Goal: Task Accomplishment & Management: Use online tool/utility

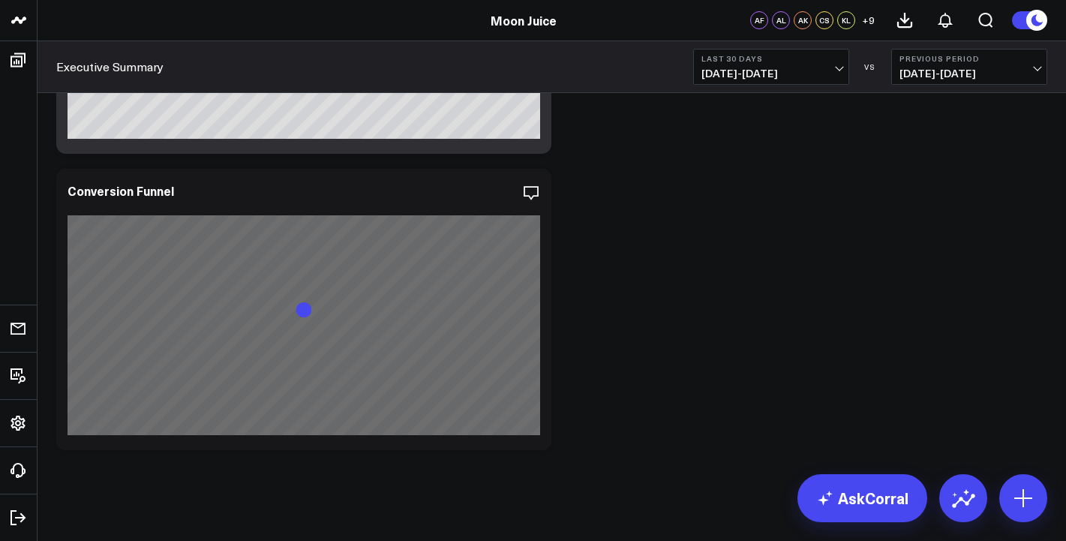
scroll to position [3549, 0]
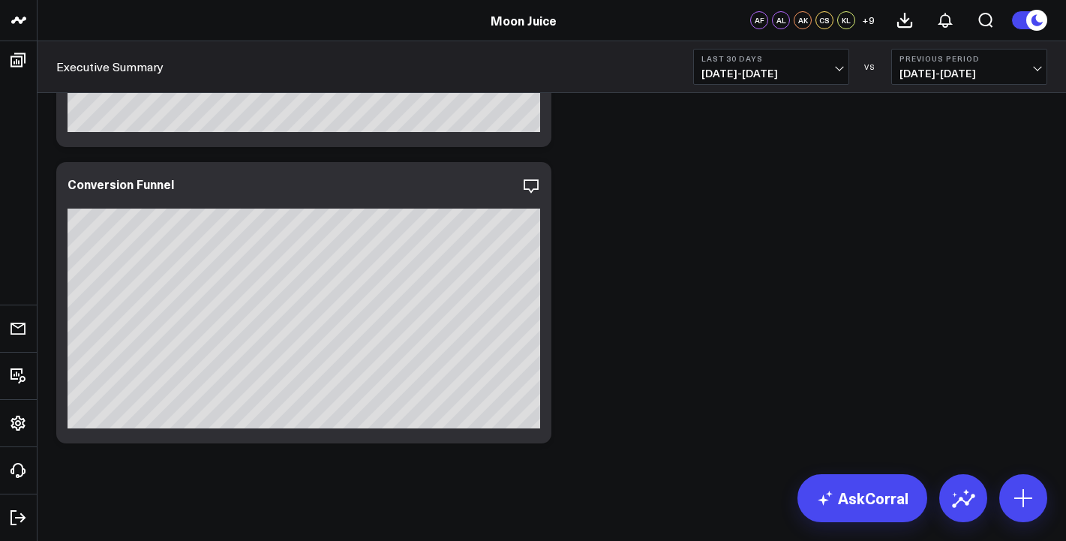
click at [837, 71] on span "[DATE] - [DATE]" at bounding box center [772, 74] width 140 height 12
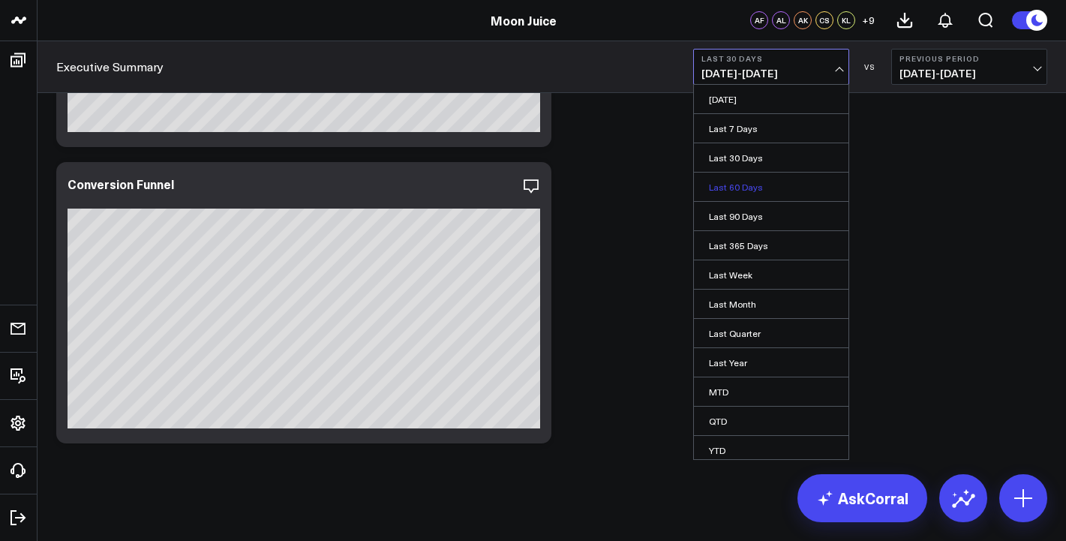
scroll to position [35, 0]
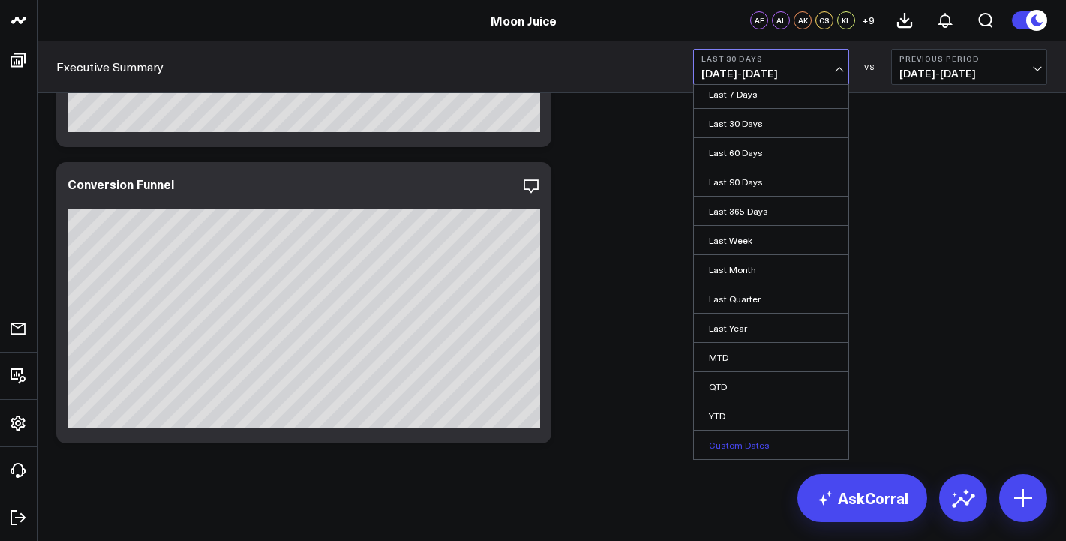
click at [746, 445] on link "Custom Dates" at bounding box center [771, 445] width 155 height 29
select select "7"
select select "2025"
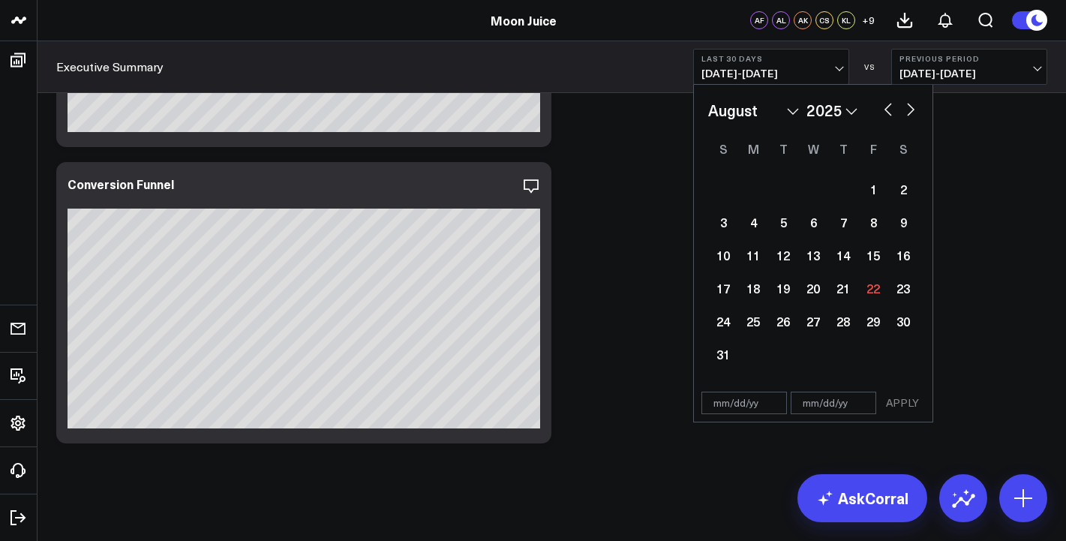
click at [843, 114] on select "2026 2025 2024 2023 2022 2021 2020 2019 2018 2017 2016 2015 2014 2013 2012 2011…" at bounding box center [832, 110] width 51 height 23
select select "7"
select select "2019"
click at [841, 199] on div "1" at bounding box center [843, 189] width 30 height 30
type input "[DATE]"
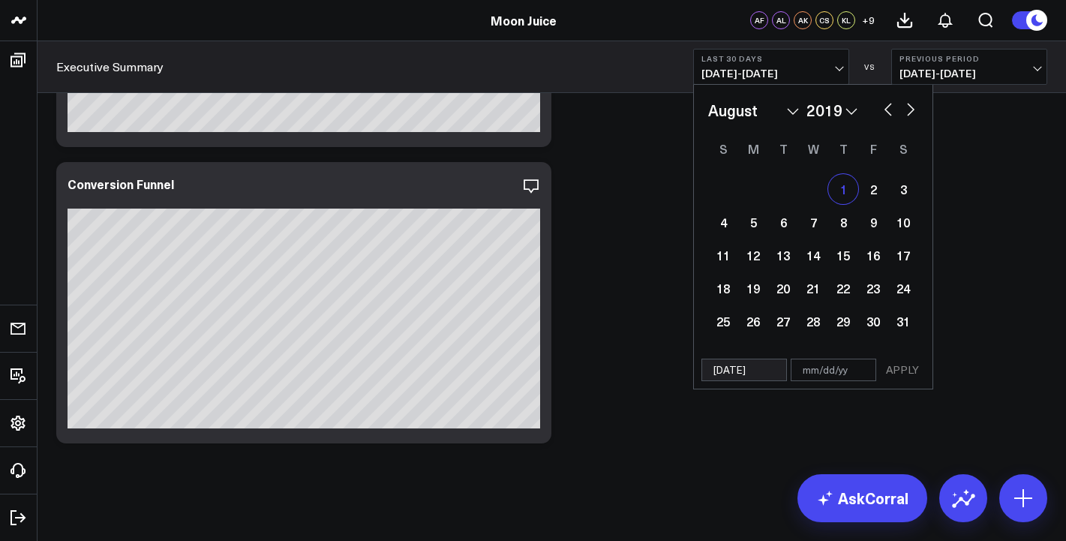
select select "7"
select select "2019"
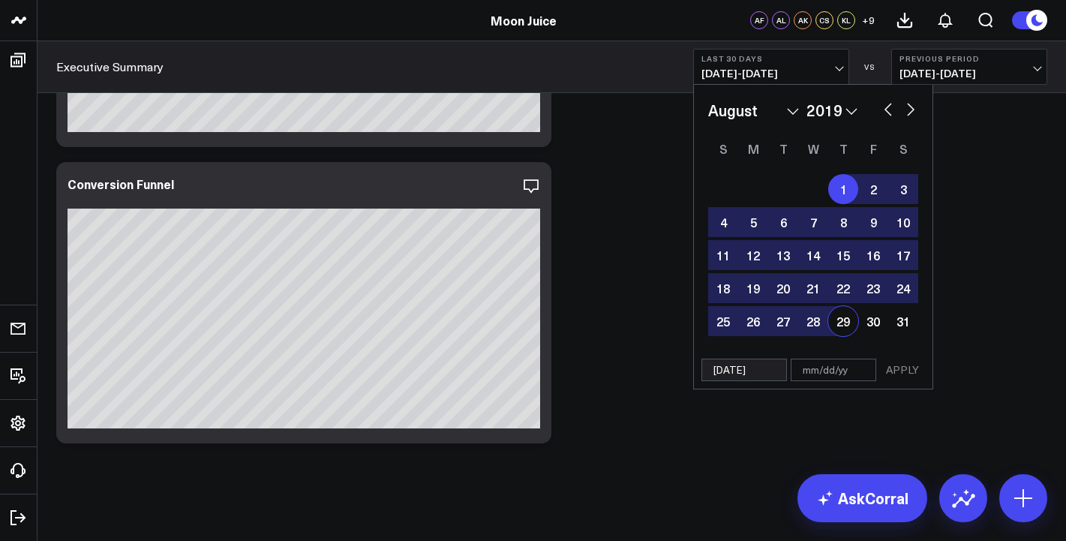
click at [855, 372] on input "text" at bounding box center [834, 370] width 86 height 23
select select "7"
select select "2019"
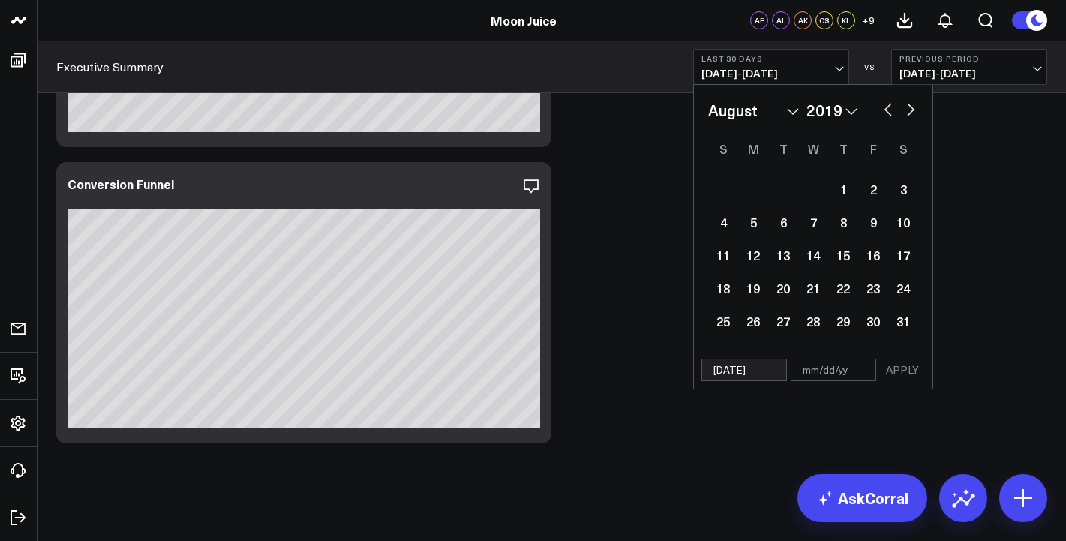
type input "0"
select select "7"
select select "2019"
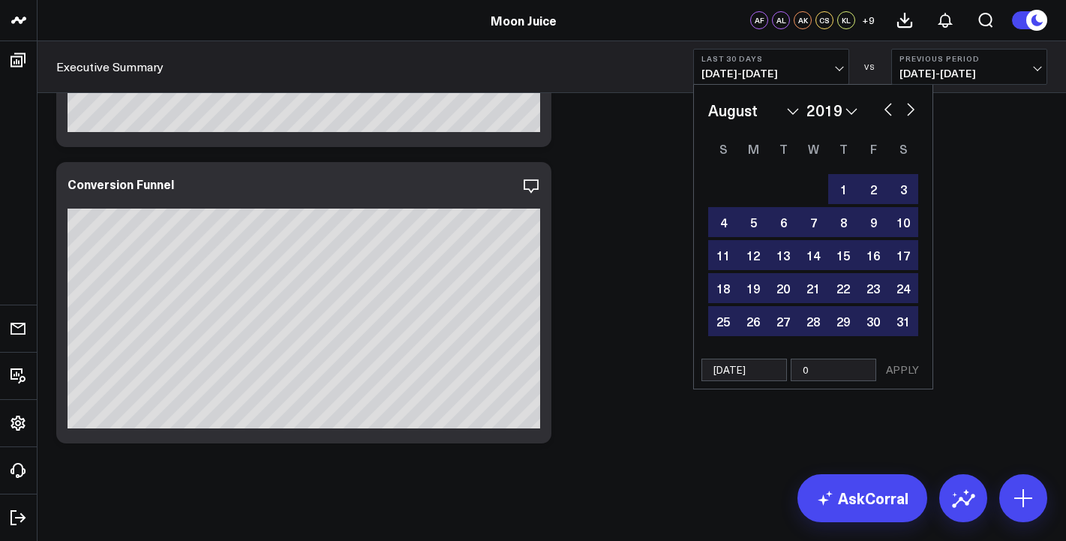
type input "08"
select select "7"
select select "2019"
type input "08/"
select select "7"
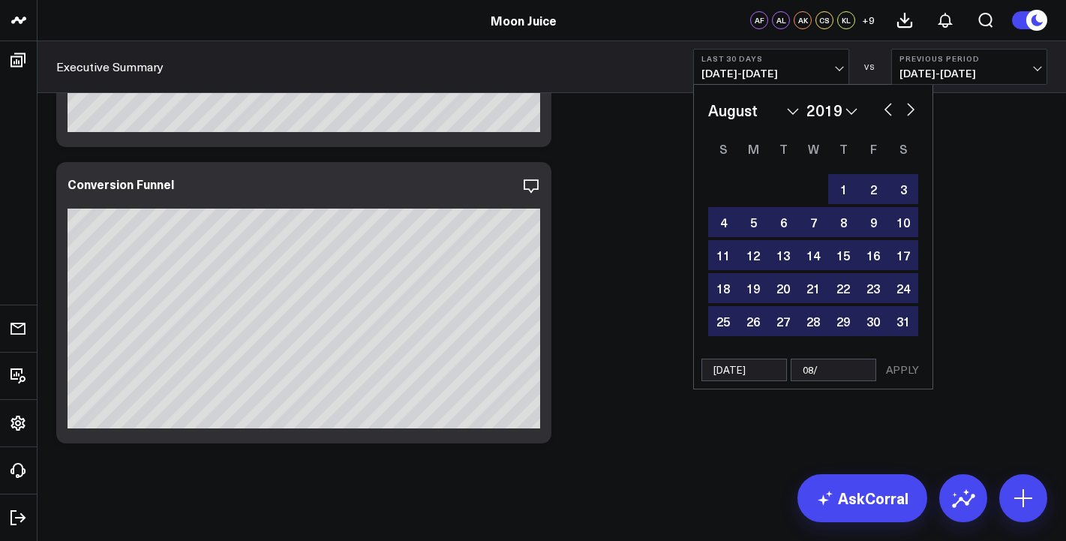
select select "2019"
type input "08/21"
select select "7"
select select "2019"
type input "08/21/"
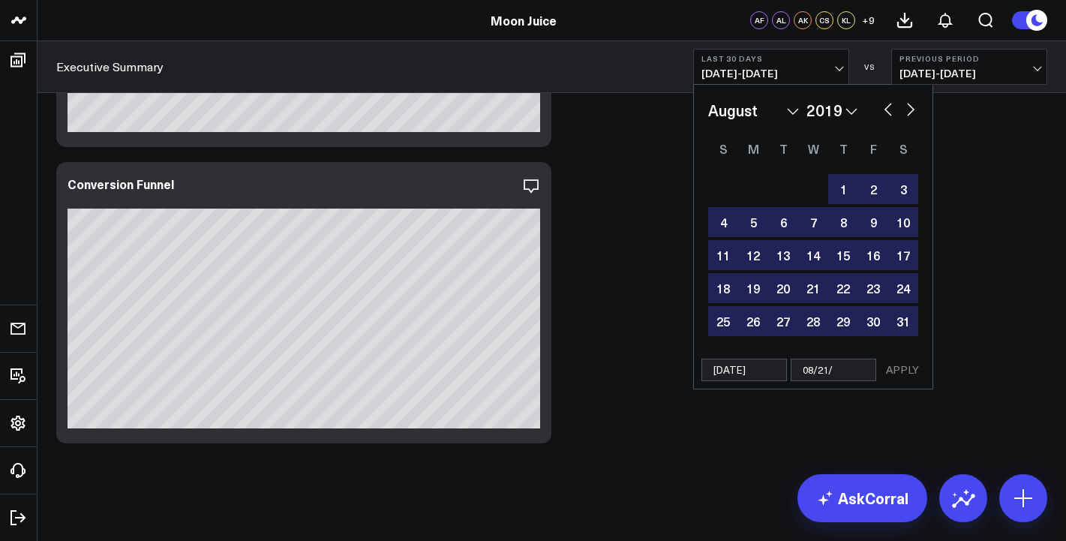
select select "7"
select select "2019"
type input "[DATE]"
select select "7"
select select "2019"
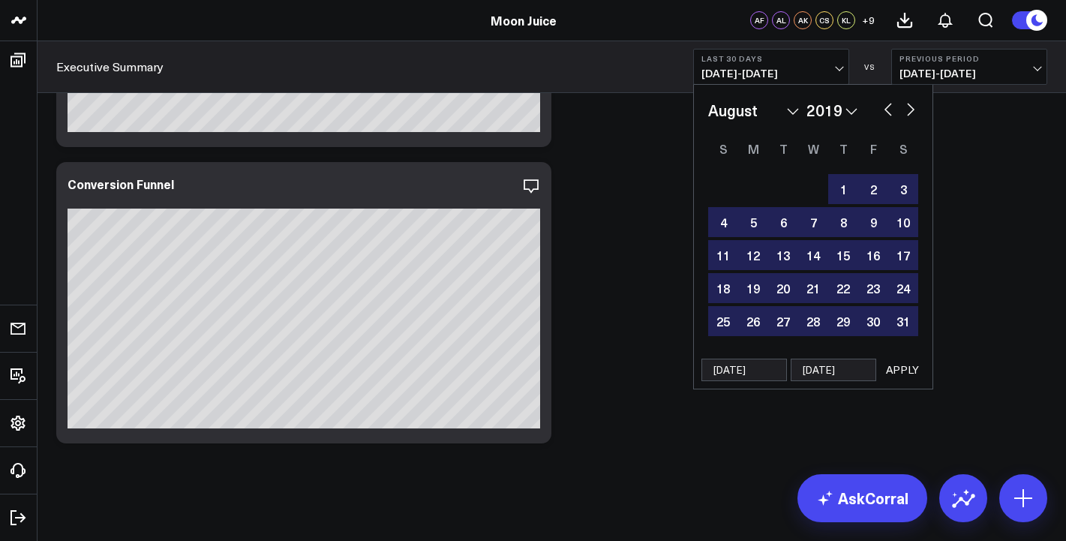
type input "08/21/2"
select select "7"
select select "2019"
type input "[DATE]"
select select "7"
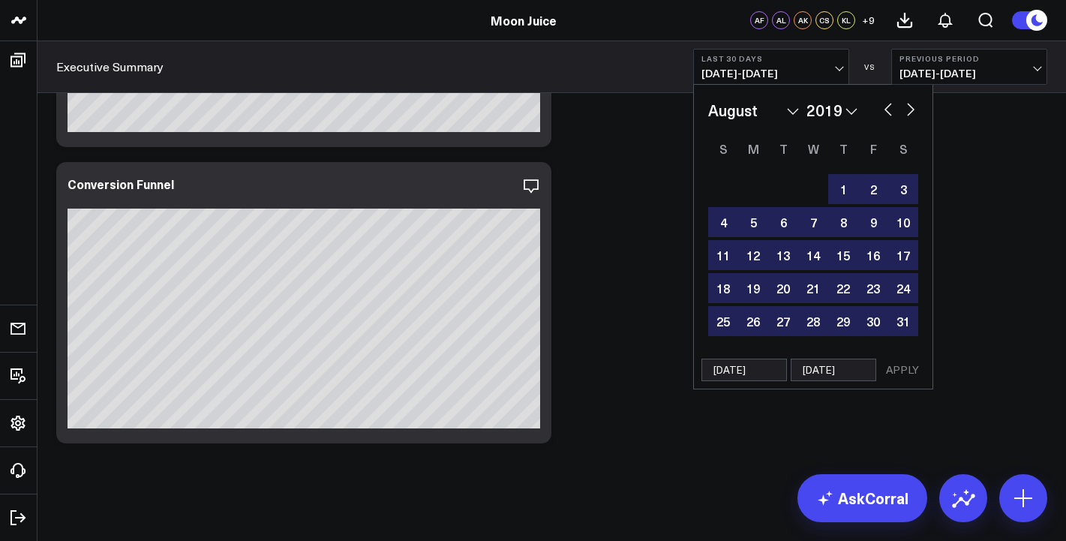
select select "2019"
type input "[DATE]"
click at [894, 371] on button "APPLY" at bounding box center [902, 370] width 45 height 23
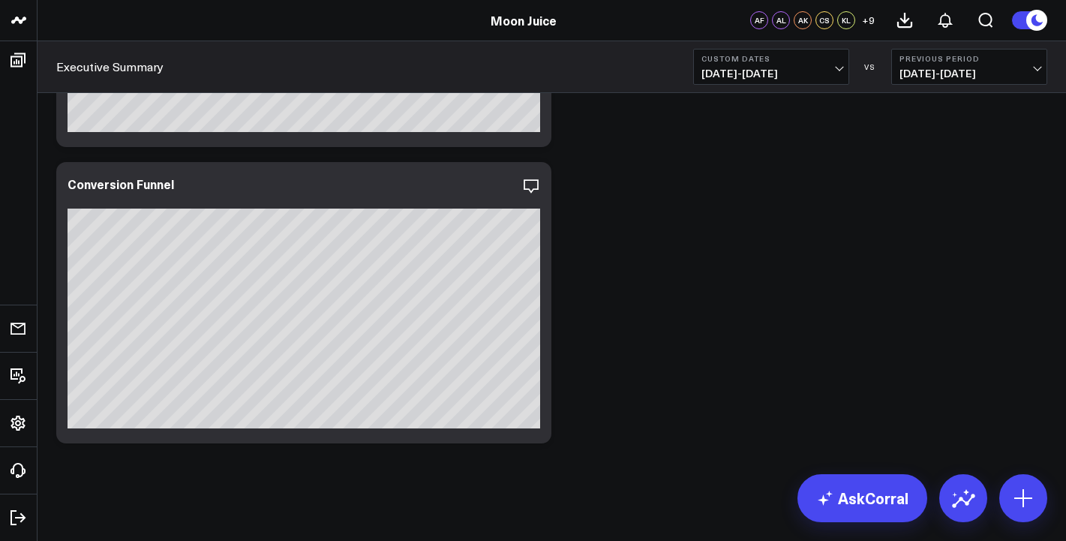
click at [803, 75] on span "[DATE] - [DATE]" at bounding box center [772, 74] width 140 height 12
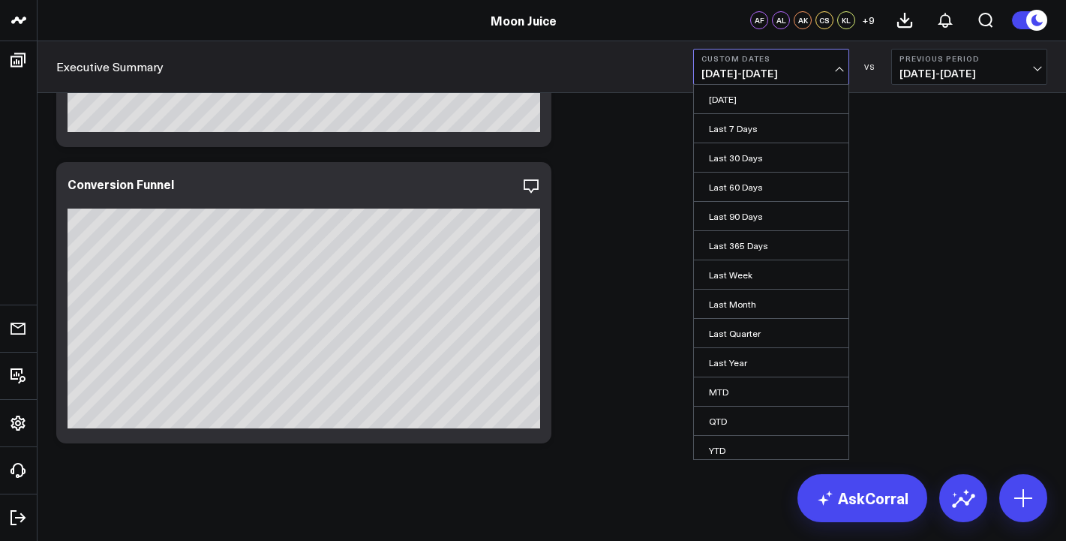
click at [801, 71] on span "[DATE] - [DATE]" at bounding box center [772, 74] width 140 height 12
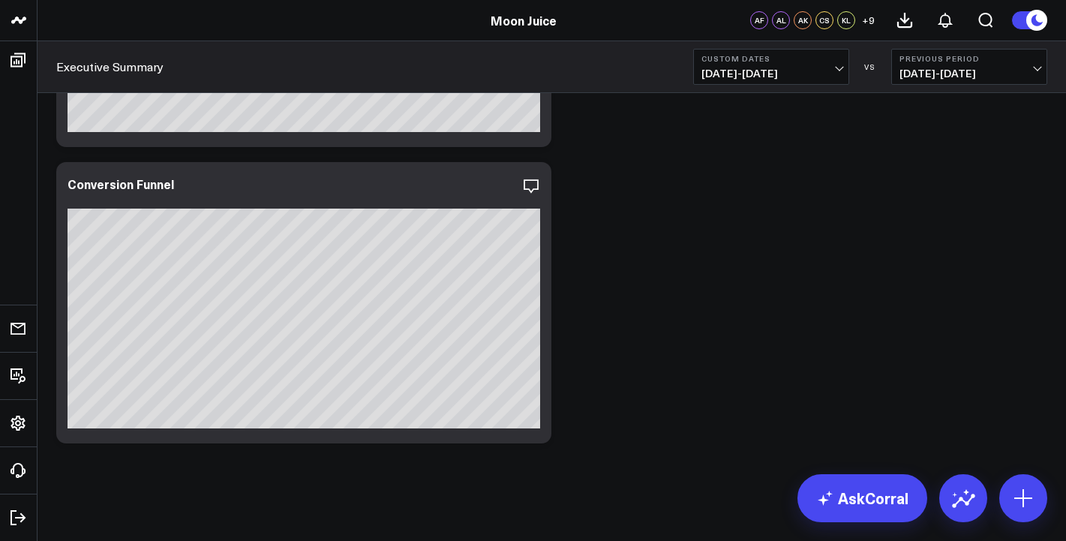
click at [801, 71] on span "[DATE] - [DATE]" at bounding box center [772, 74] width 140 height 12
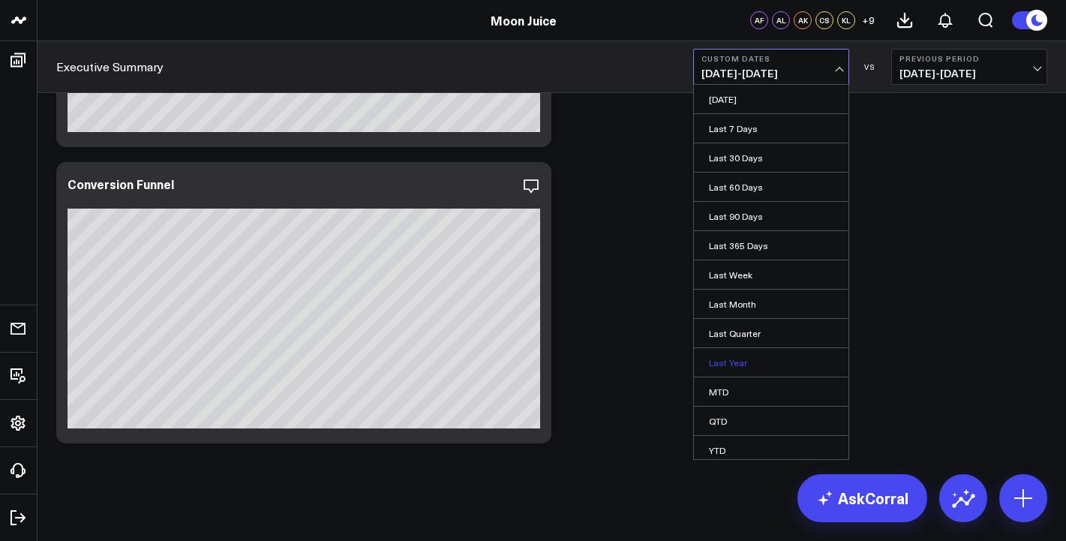
scroll to position [35, 0]
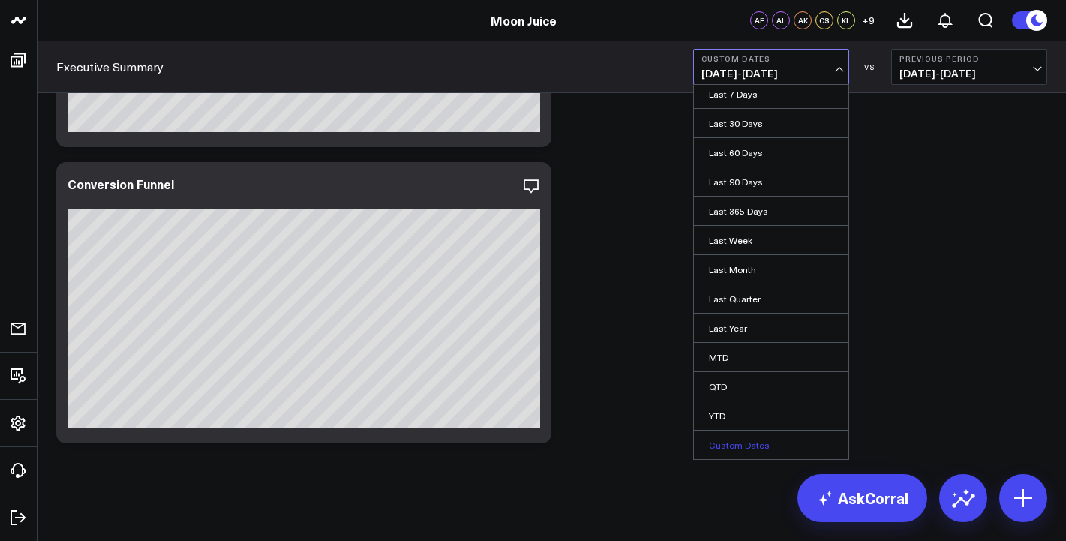
click at [753, 439] on link "Custom Dates" at bounding box center [771, 445] width 155 height 29
select select "7"
select select "2025"
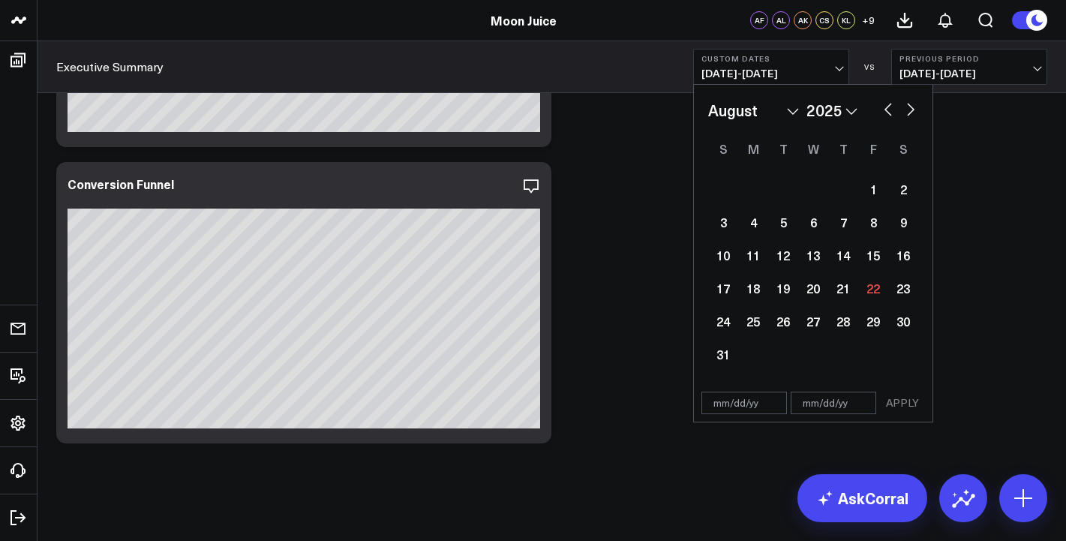
click at [846, 109] on select "2026 2025 2024 2023 2022 2021 2020 2019 2018 2017 2016 2015 2014 2013 2012 2011…" at bounding box center [832, 110] width 51 height 23
select select "7"
select select "2019"
click at [836, 191] on div "1" at bounding box center [843, 189] width 30 height 30
type input "[DATE]"
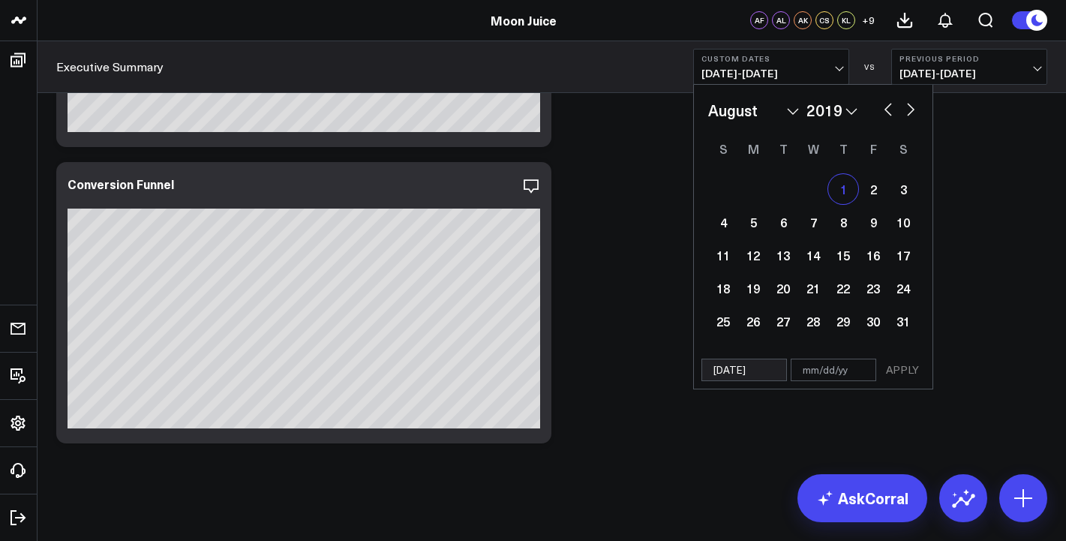
select select "7"
select select "2019"
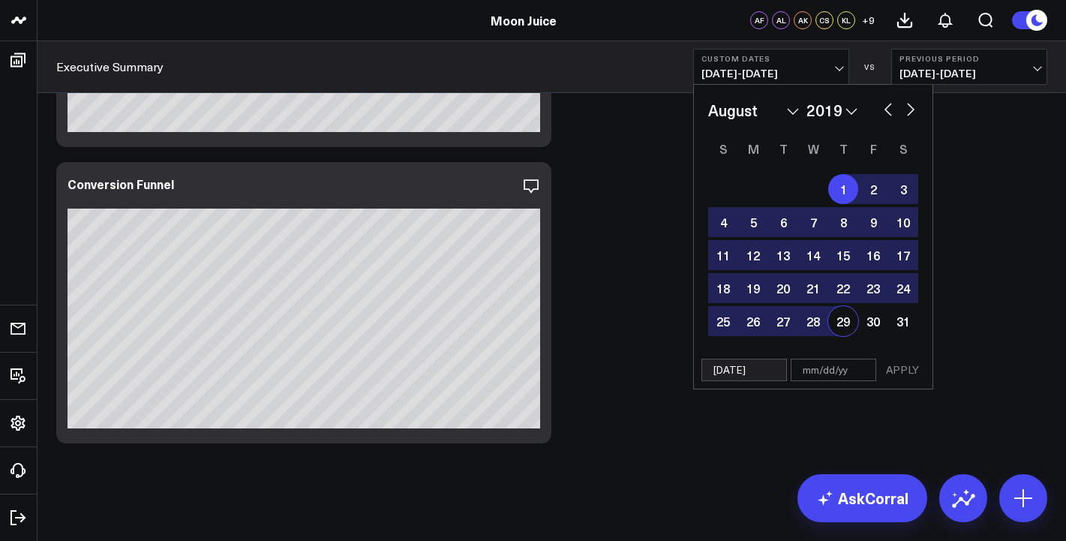
click at [832, 372] on input "text" at bounding box center [834, 370] width 86 height 23
select select "7"
select select "2019"
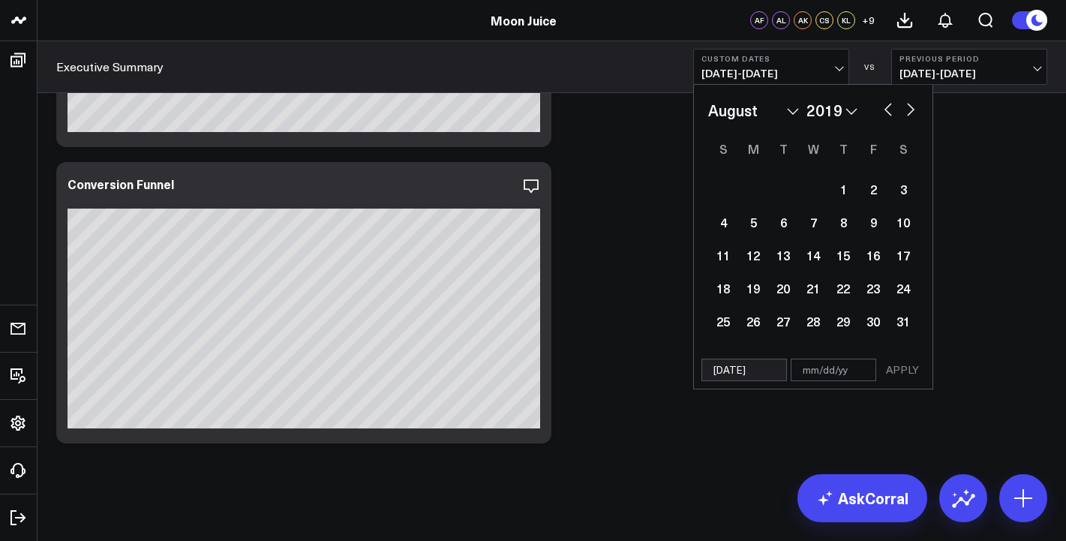
select select "7"
select select "2019"
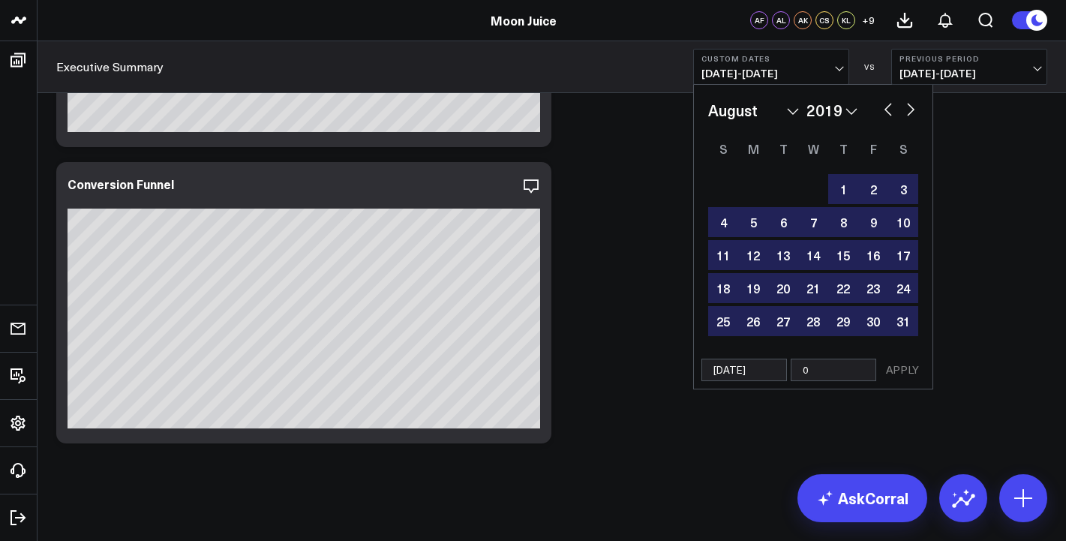
type input "08"
select select "7"
select select "2019"
type input "08/"
select select "7"
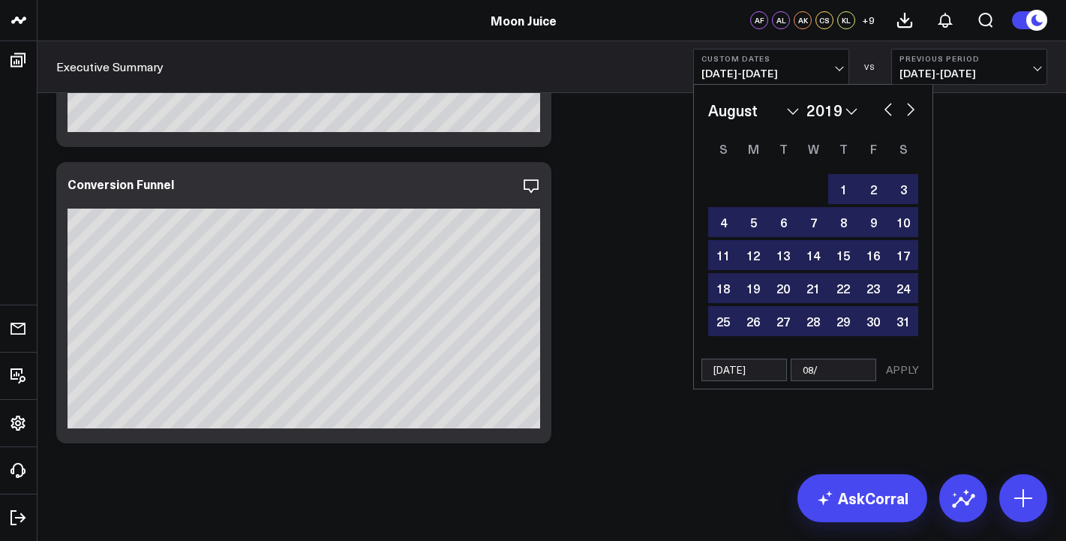
select select "2019"
type input "08/0"
select select "7"
select select "2019"
type input "08/01"
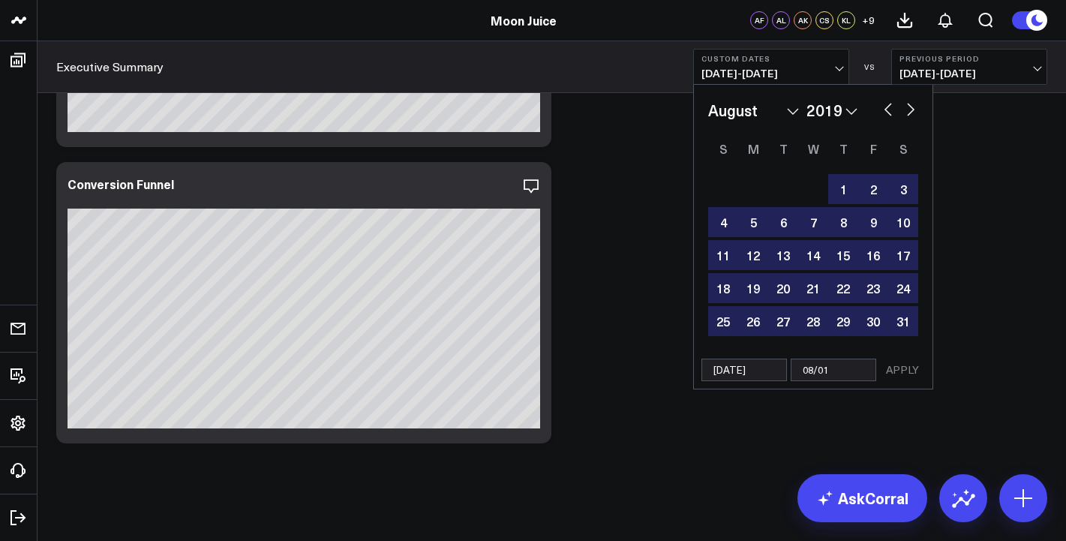
select select "7"
select select "2019"
type input "08/01/"
select select "7"
select select "2019"
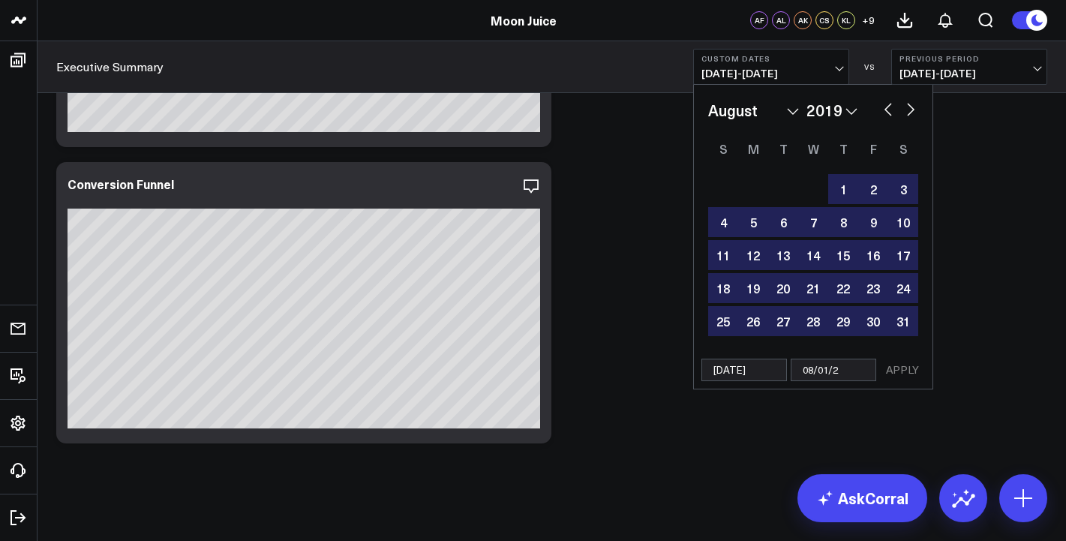
type input "[DATE]"
select select "7"
select select "2019"
type input "[DATE]"
click at [906, 366] on button "APPLY" at bounding box center [902, 370] width 45 height 23
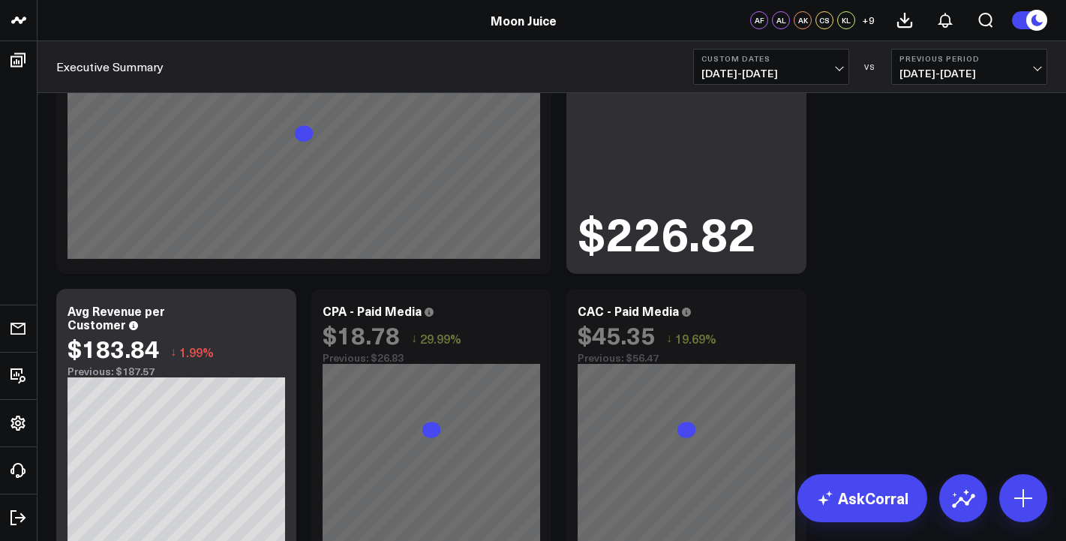
scroll to position [1639, 0]
